Goal: Information Seeking & Learning: Learn about a topic

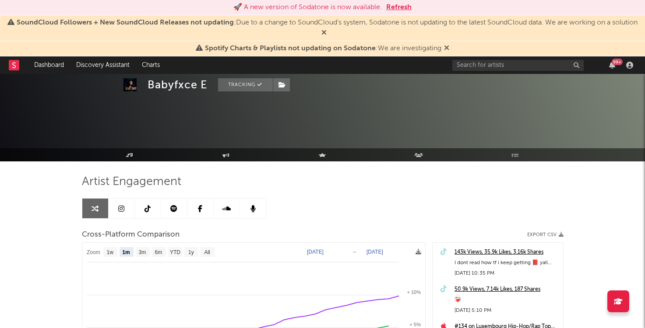
select select "1m"
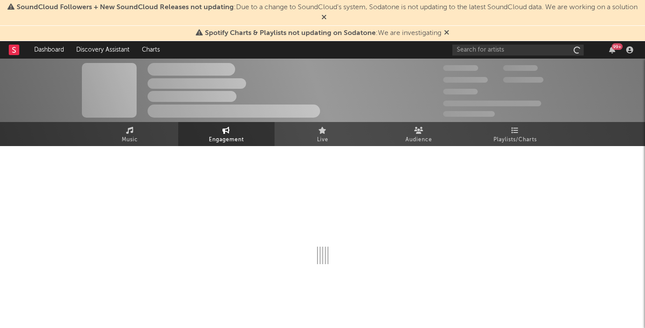
select select "1w"
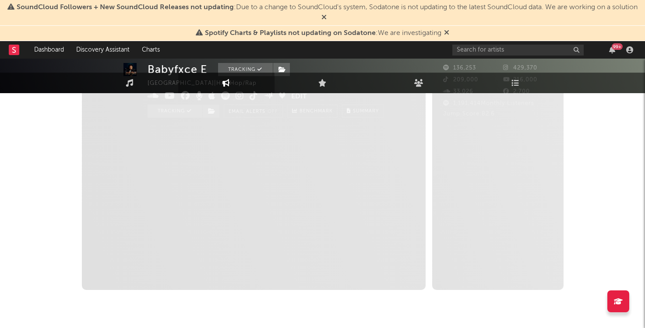
select select "1m"
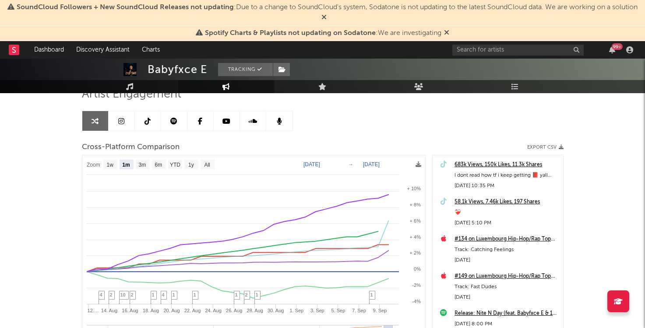
scroll to position [69, 0]
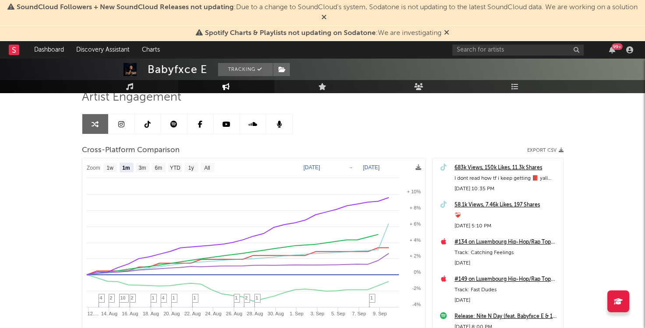
click at [315, 167] on text "[DATE]" at bounding box center [311, 168] width 17 height 6
type input "[DATE]"
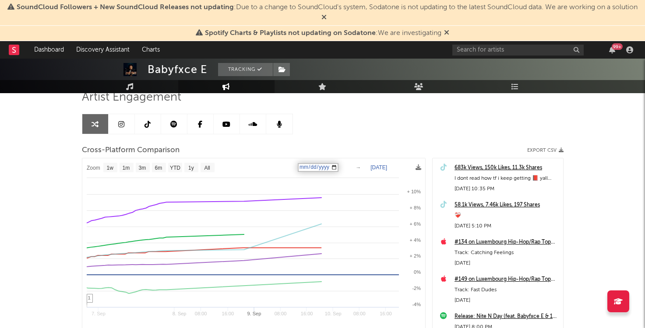
select select "1w"
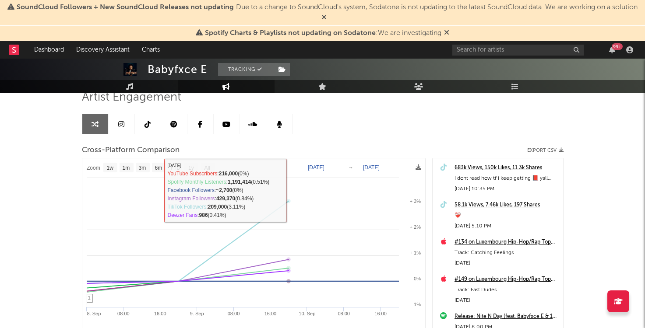
click at [322, 167] on text "[DATE]" at bounding box center [316, 168] width 17 height 6
click at [316, 167] on input "[DATE]" at bounding box center [320, 167] width 41 height 9
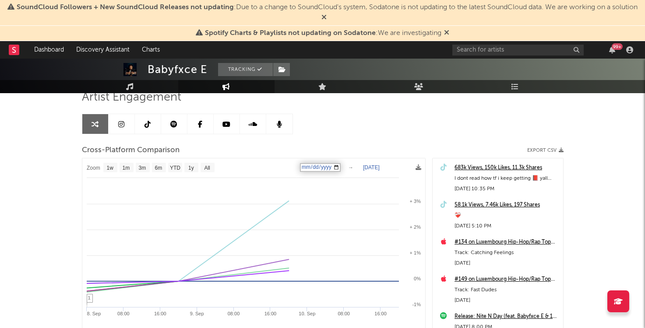
type input "[DATE]"
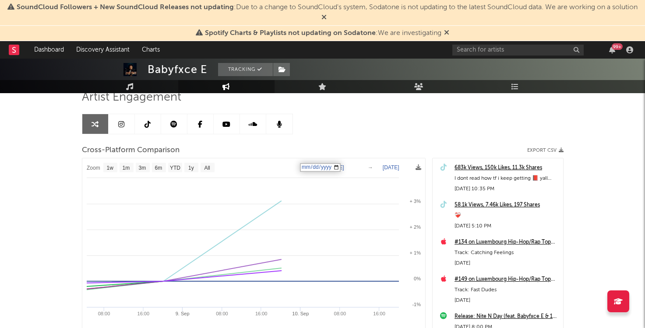
select select "1w"
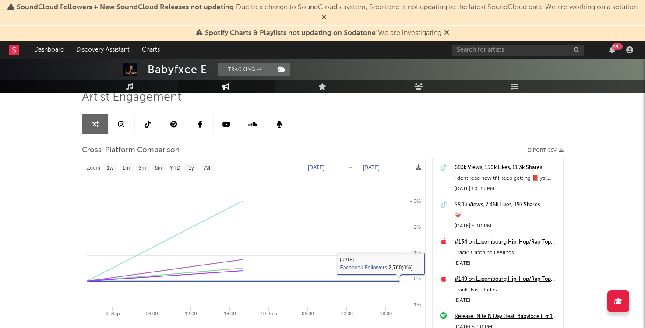
click at [322, 169] on text "Sep 8, 2025" at bounding box center [316, 168] width 17 height 6
click at [320, 168] on input "2025-09-08" at bounding box center [320, 167] width 41 height 9
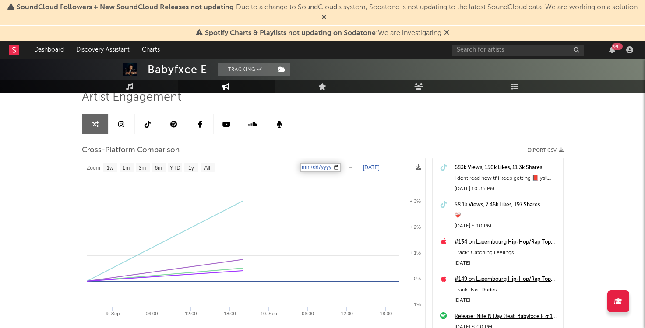
click at [317, 167] on input "2025-09-08" at bounding box center [320, 167] width 41 height 9
type input "2025-09-07"
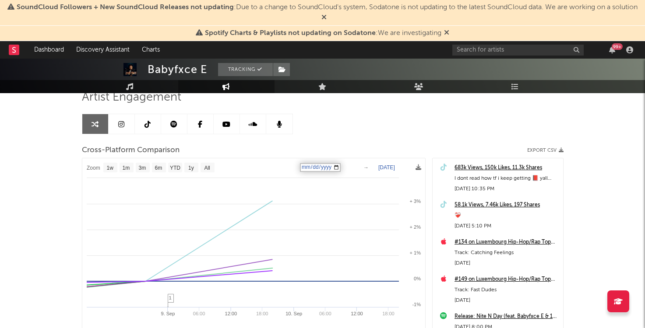
select select "1w"
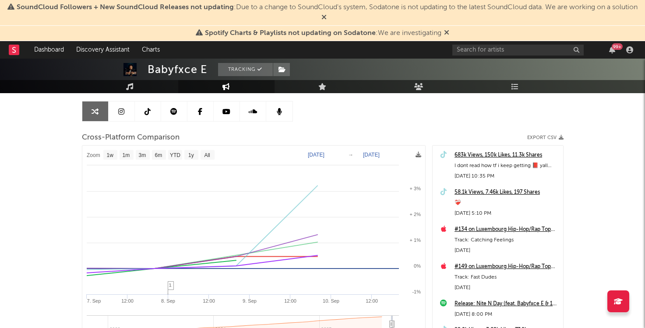
scroll to position [97, 0]
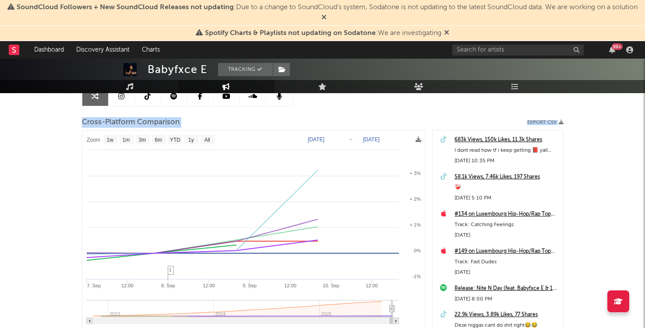
drag, startPoint x: 644, startPoint y: 88, endPoint x: 624, endPoint y: 139, distance: 54.5
click at [624, 139] on div "Babyfxce E Tracking United States | Hip-Hop/Rap Edit Tracking Email Alerts Off …" at bounding box center [322, 191] width 645 height 460
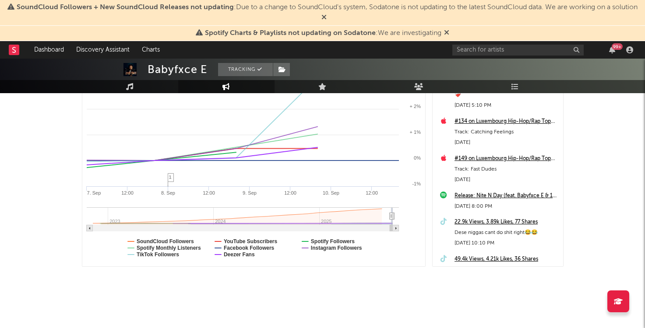
scroll to position [0, 0]
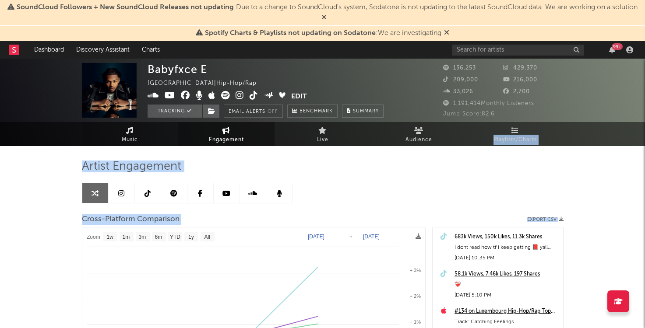
click at [119, 134] on link "Music" at bounding box center [130, 134] width 96 height 24
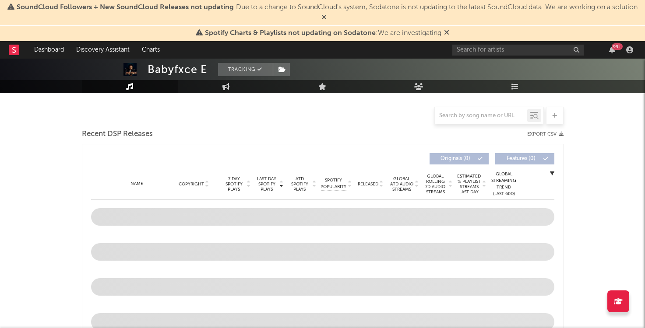
select select "6m"
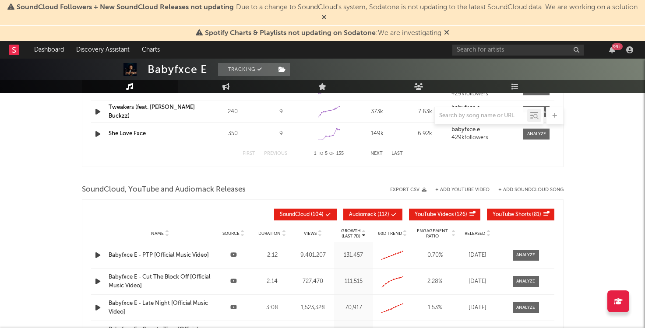
scroll to position [911, 0]
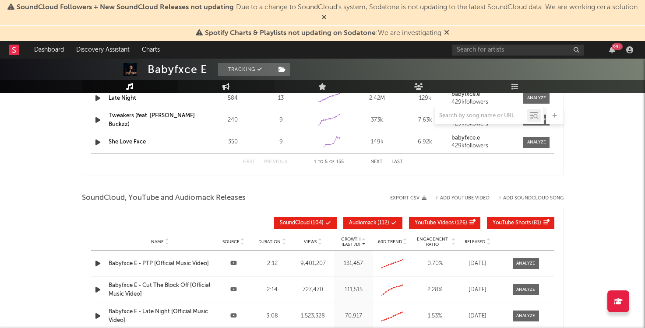
click at [246, 81] on link "Engagement" at bounding box center [226, 86] width 96 height 13
select select "1w"
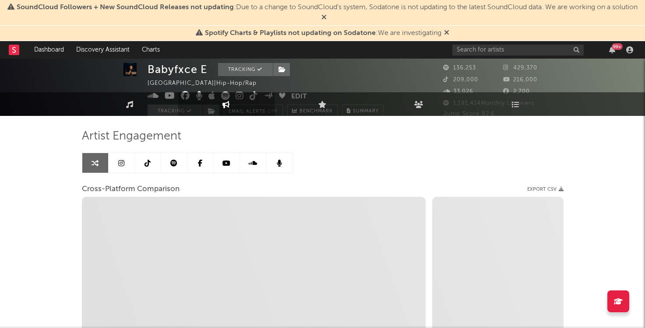
scroll to position [21, 0]
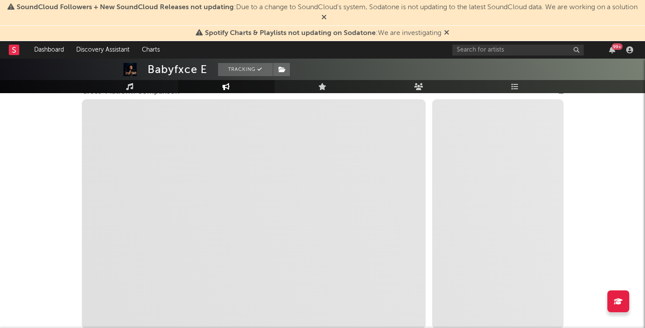
select select "1m"
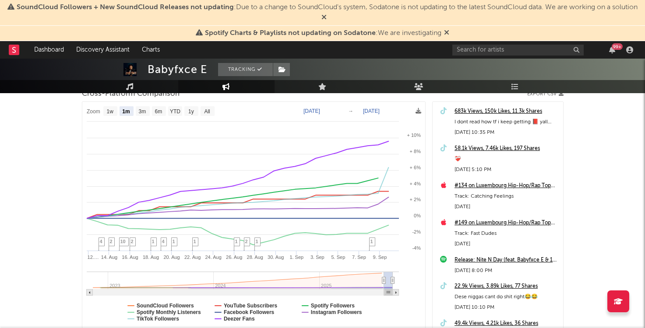
scroll to position [121, 0]
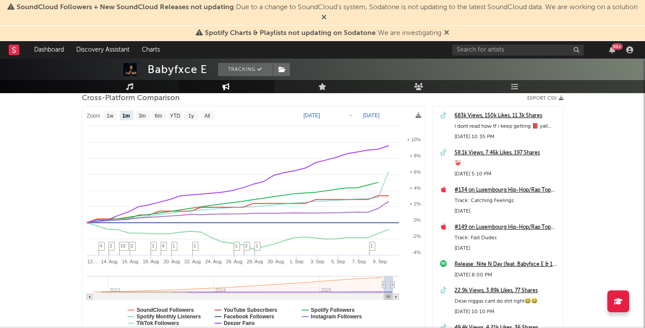
click at [313, 97] on div "Cross-Platform Comparison Export CSV" at bounding box center [322, 98] width 481 height 15
click at [313, 116] on text "Aug 11, 2025" at bounding box center [311, 115] width 17 height 6
type input "2025-09-11"
type input "2025-09-07"
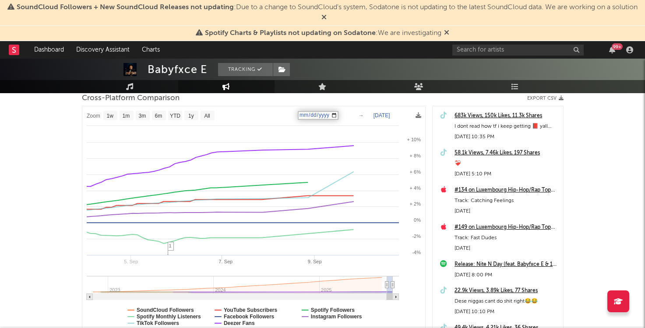
select select "1w"
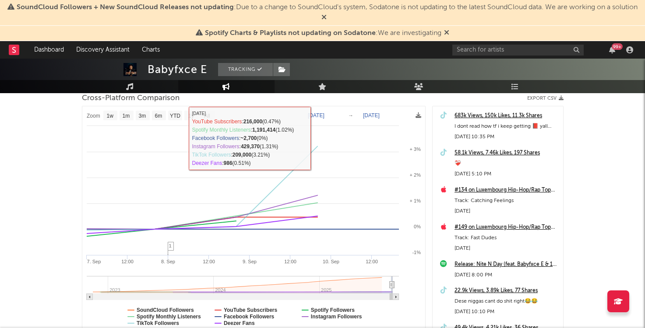
click at [476, 56] on div "99 +" at bounding box center [544, 50] width 184 height 18
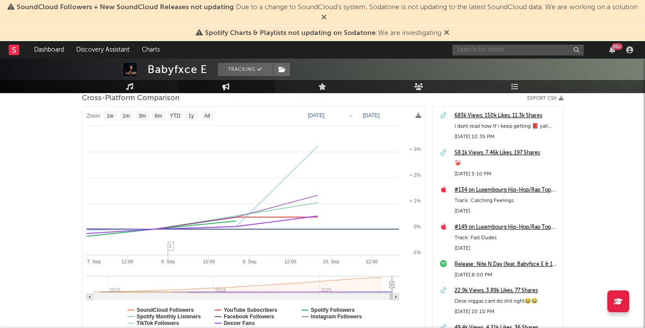
click at [476, 52] on input "text" at bounding box center [517, 50] width 131 height 11
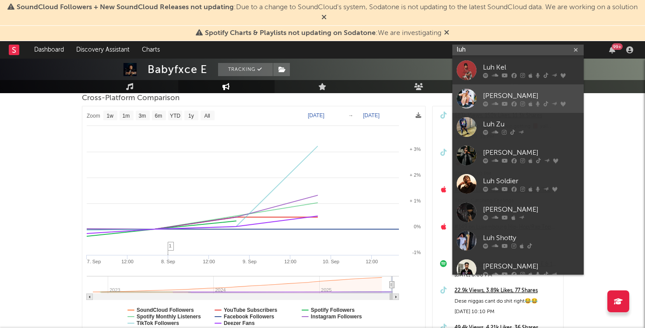
type input "luh"
click at [503, 99] on div "Luh Tyler" at bounding box center [531, 96] width 96 height 11
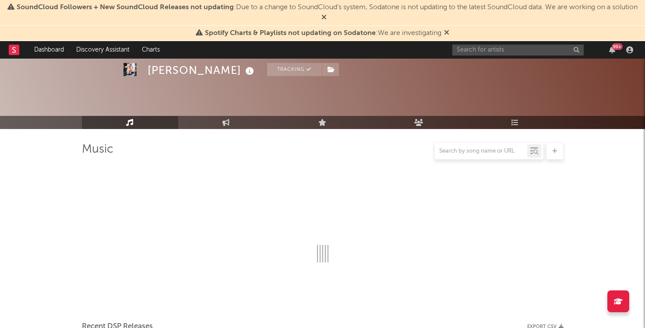
scroll to position [121, 0]
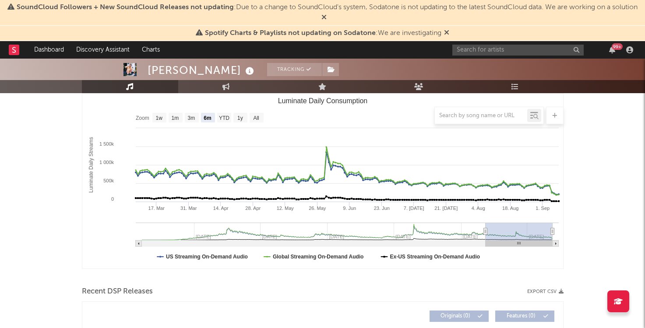
select select "6m"
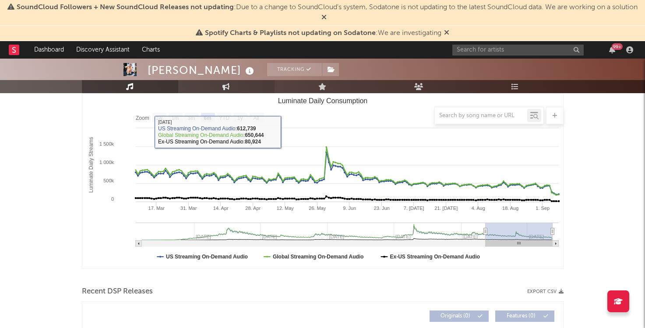
click at [225, 85] on icon at bounding box center [225, 86] width 7 height 7
select select "1w"
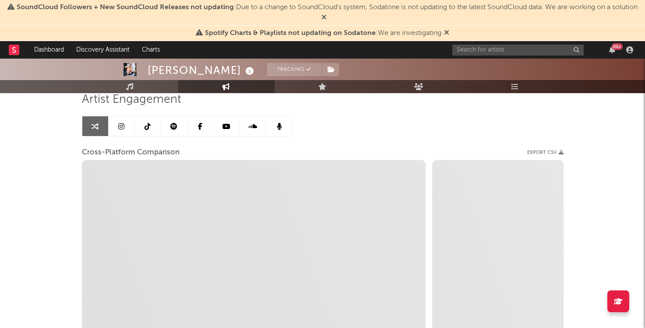
scroll to position [63, 0]
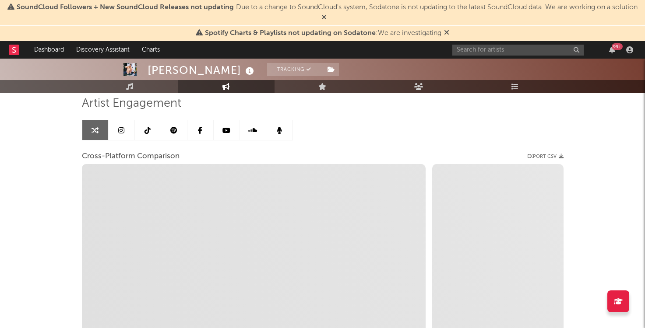
select select "1m"
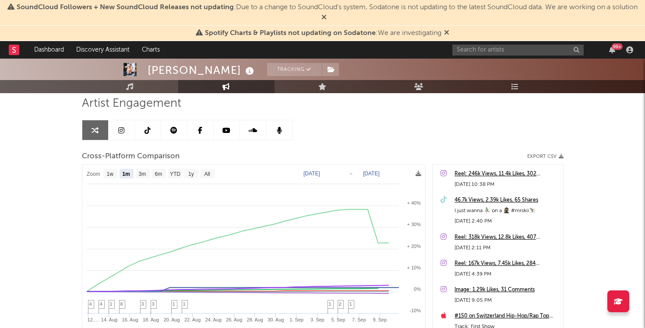
click at [314, 173] on text "Aug 11, 2025" at bounding box center [311, 174] width 17 height 6
type input "2025-09-11"
type input "2025-09-06"
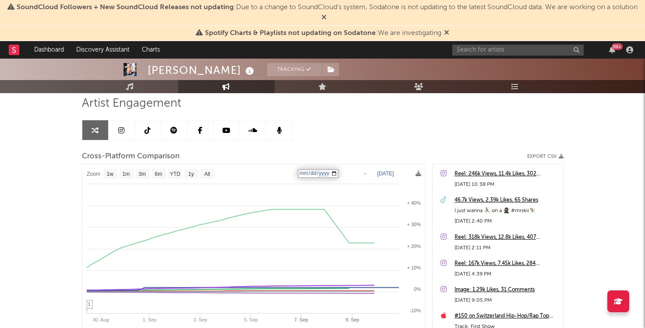
select select "1w"
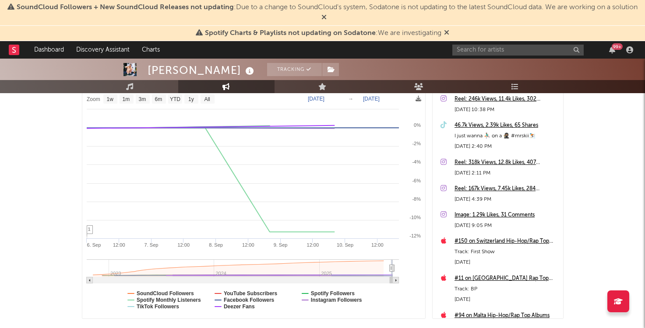
scroll to position [130, 0]
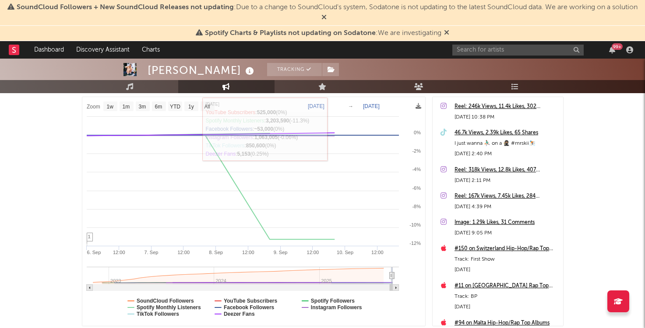
click at [334, 99] on rect at bounding box center [253, 211] width 343 height 229
click at [320, 105] on text "Sep 6, 2025" at bounding box center [316, 106] width 17 height 6
click at [318, 108] on input "2025-09-06" at bounding box center [320, 106] width 41 height 9
type input "2025-09-05"
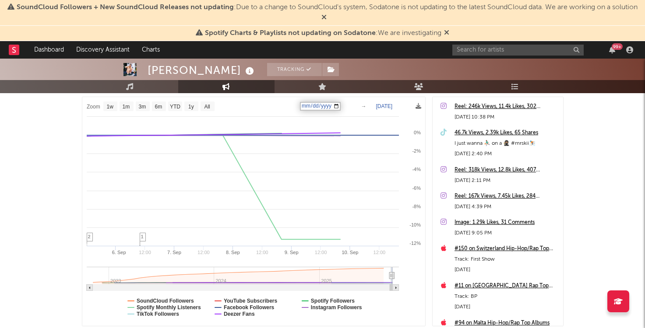
select select "1w"
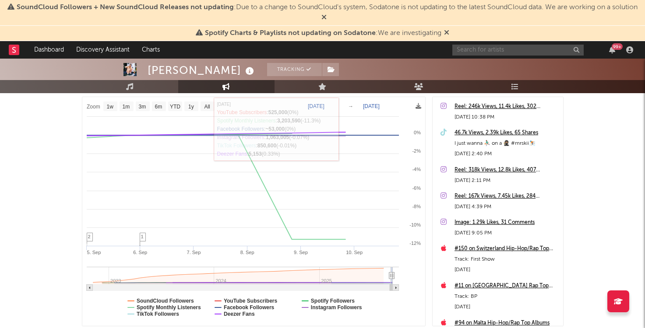
click at [494, 53] on input "text" at bounding box center [517, 50] width 131 height 11
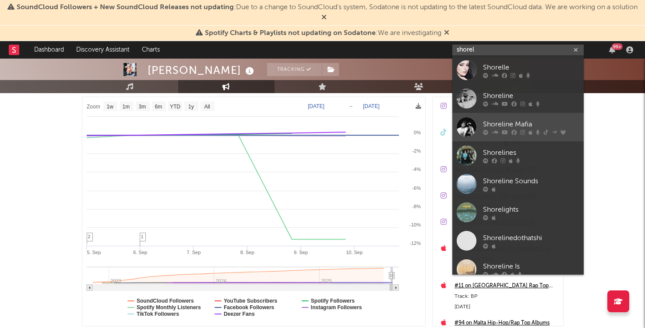
type input "shorel"
click at [502, 118] on link "Shoreline Mafia" at bounding box center [517, 127] width 131 height 28
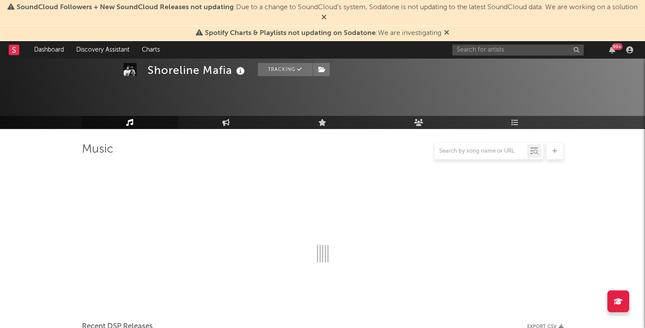
scroll to position [130, 0]
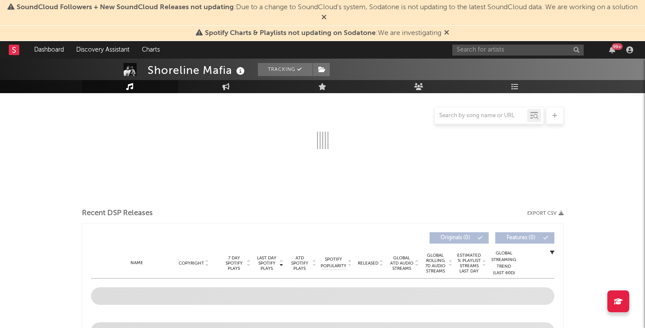
select select "6m"
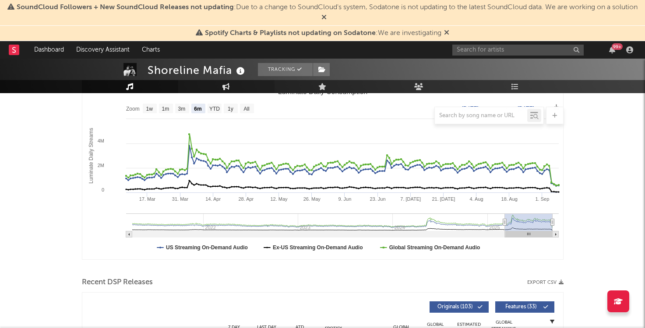
click at [228, 88] on icon at bounding box center [225, 86] width 7 height 7
select select "1w"
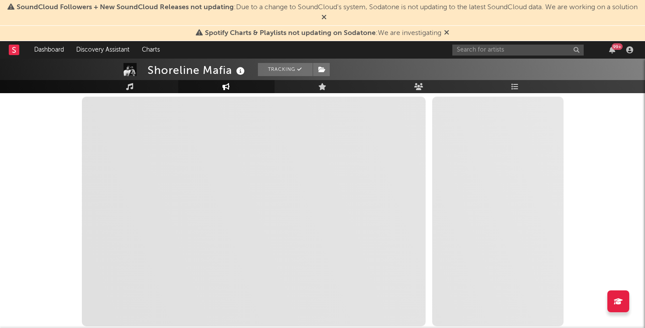
select select "1m"
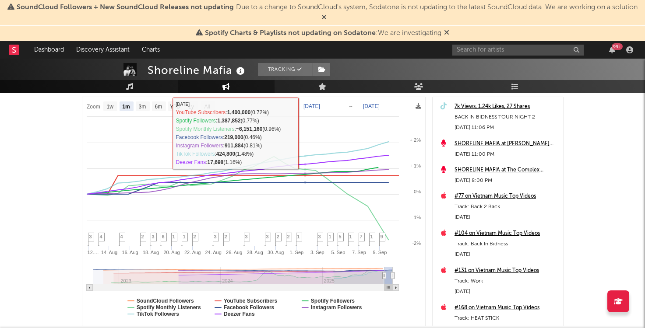
click at [315, 105] on text "Aug 11, 2025" at bounding box center [311, 106] width 17 height 6
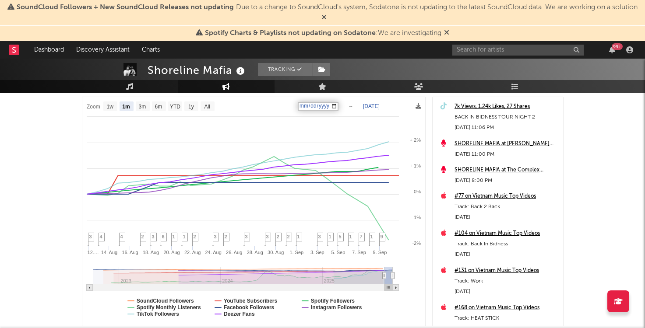
type input "2025-09-11"
type input "2025-09-03"
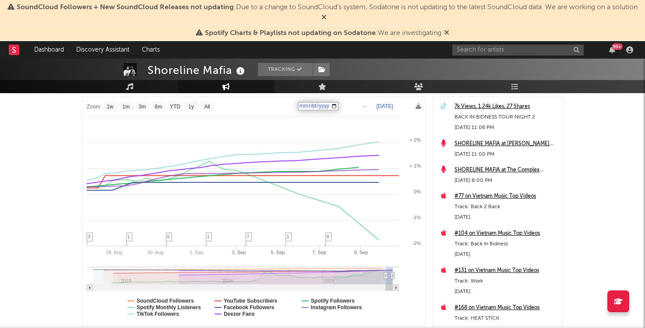
select select "1w"
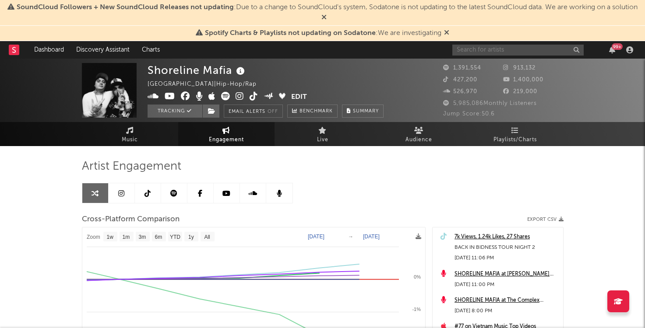
click at [534, 54] on input "text" at bounding box center [517, 50] width 131 height 11
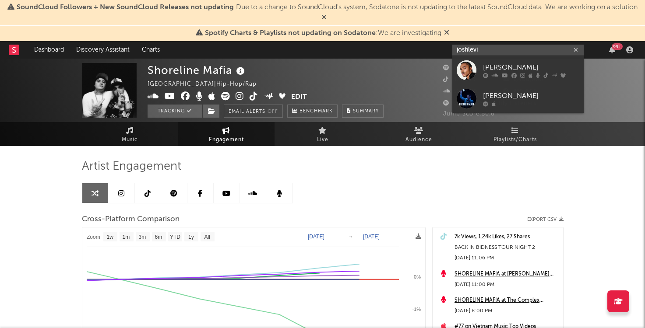
type input "joshlevi"
click at [509, 67] on div "[PERSON_NAME]" at bounding box center [531, 67] width 96 height 11
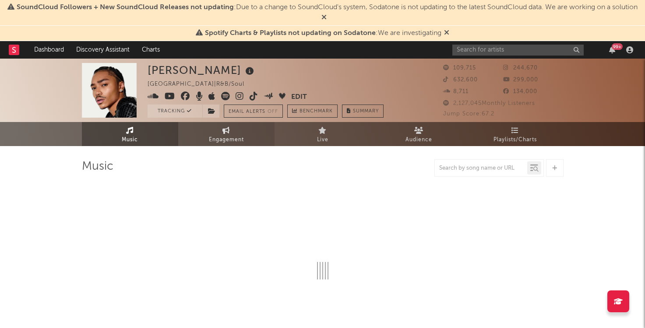
click at [248, 130] on link "Engagement" at bounding box center [226, 134] width 96 height 24
select select "1w"
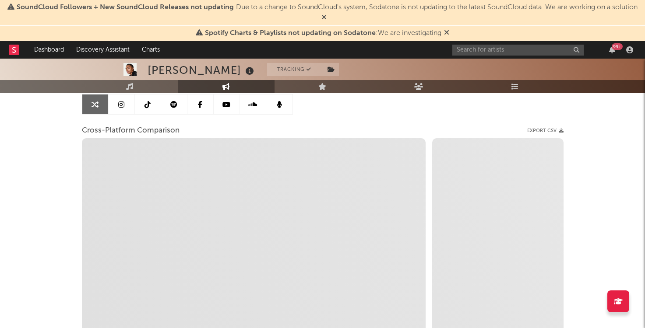
select select "1m"
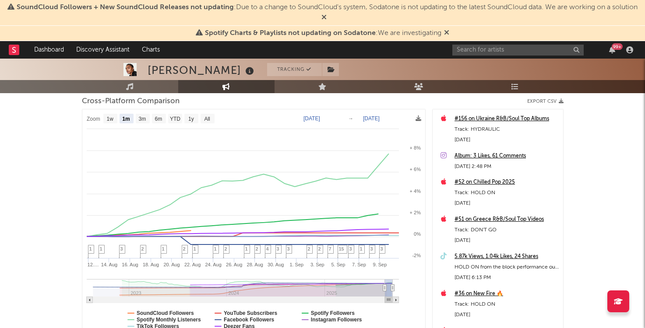
scroll to position [115, 0]
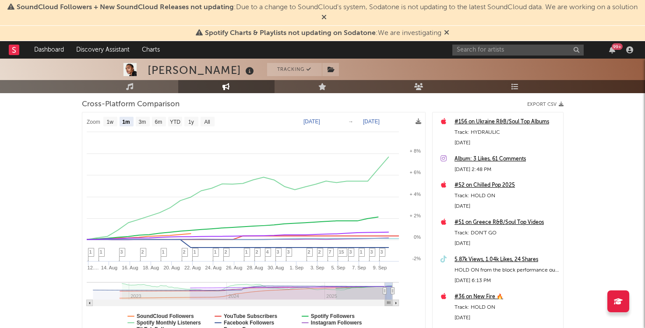
click at [308, 121] on text "Aug 11, 2025" at bounding box center [311, 122] width 17 height 6
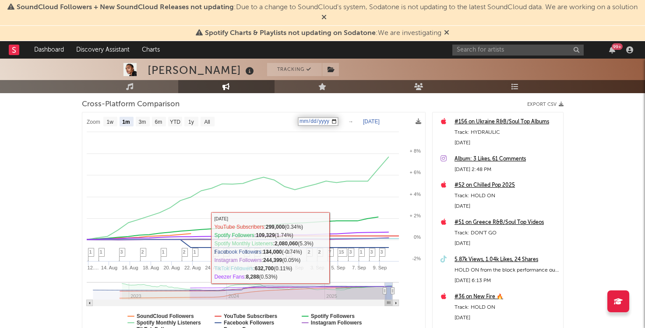
type input "2025-08-11"
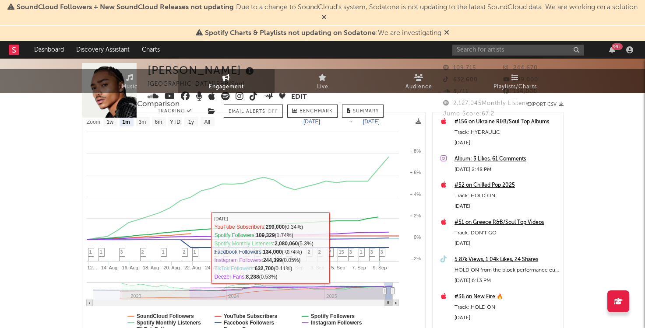
scroll to position [0, 0]
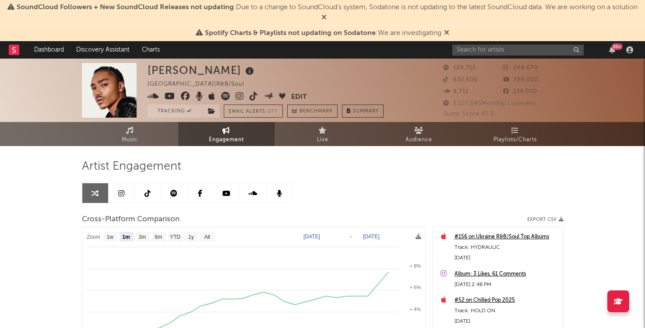
click at [315, 235] on text "Aug 11, 2025" at bounding box center [311, 237] width 17 height 6
type input "2025-09-11"
type input "2025-09-04"
select select "1w"
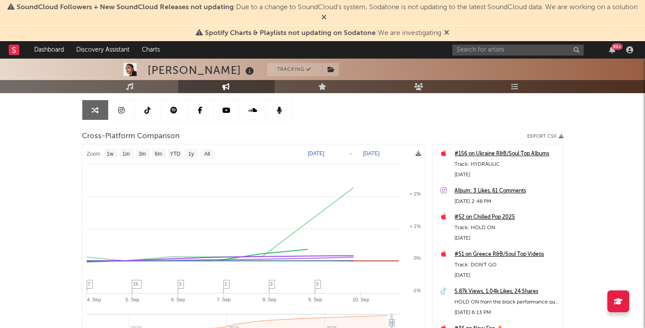
scroll to position [77, 0]
